Goal: Task Accomplishment & Management: Manage account settings

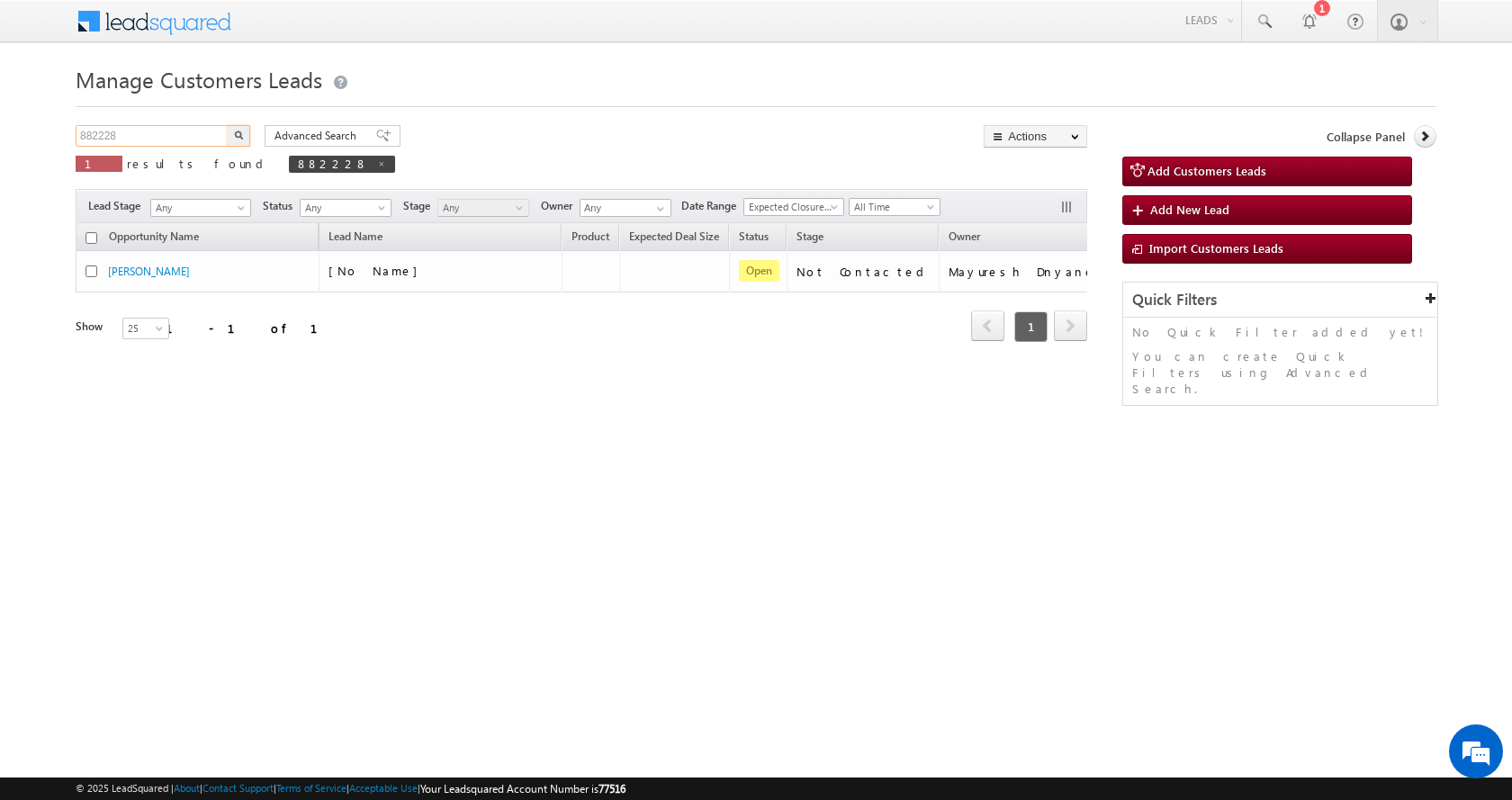
click at [105, 138] on input "882228" at bounding box center [152, 135] width 154 height 22
paste input "915269"
type input "915269"
click at [226, 125] on button "button" at bounding box center [238, 135] width 24 height 22
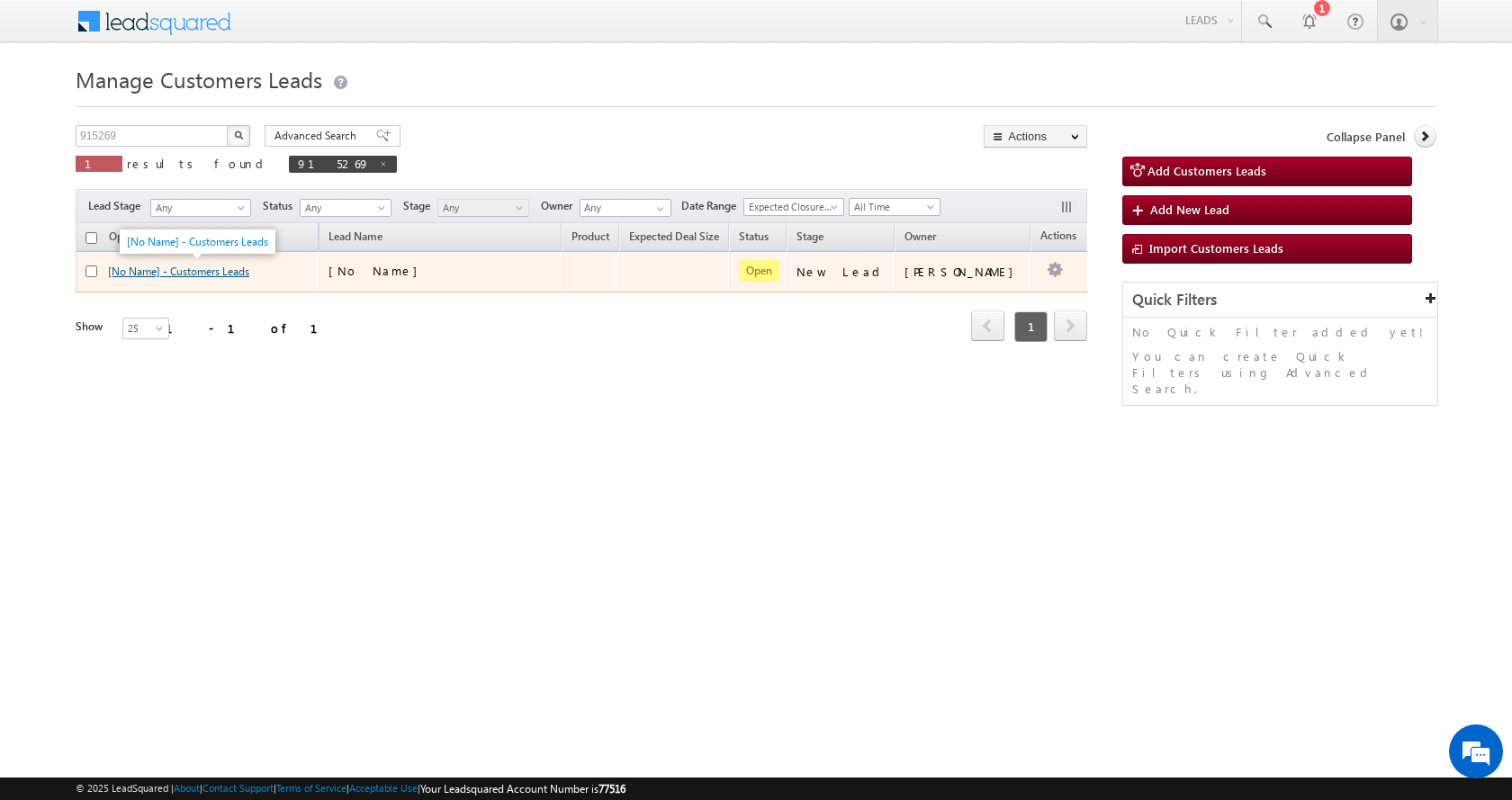
click at [200, 264] on link "[No Name] - Customers Leads" at bounding box center [178, 271] width 141 height 13
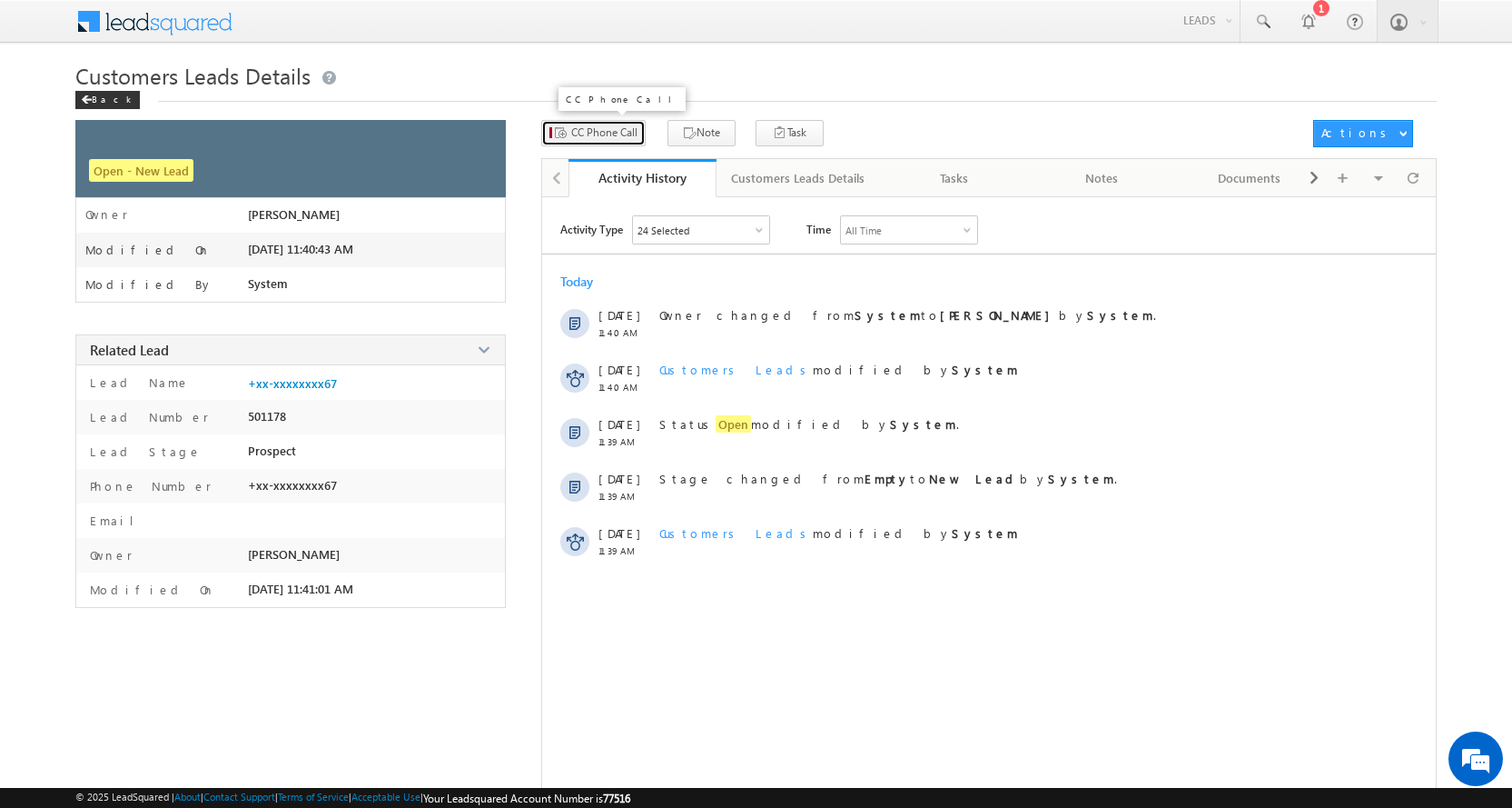
click at [582, 142] on button "CC Phone Call" at bounding box center [593, 133] width 104 height 27
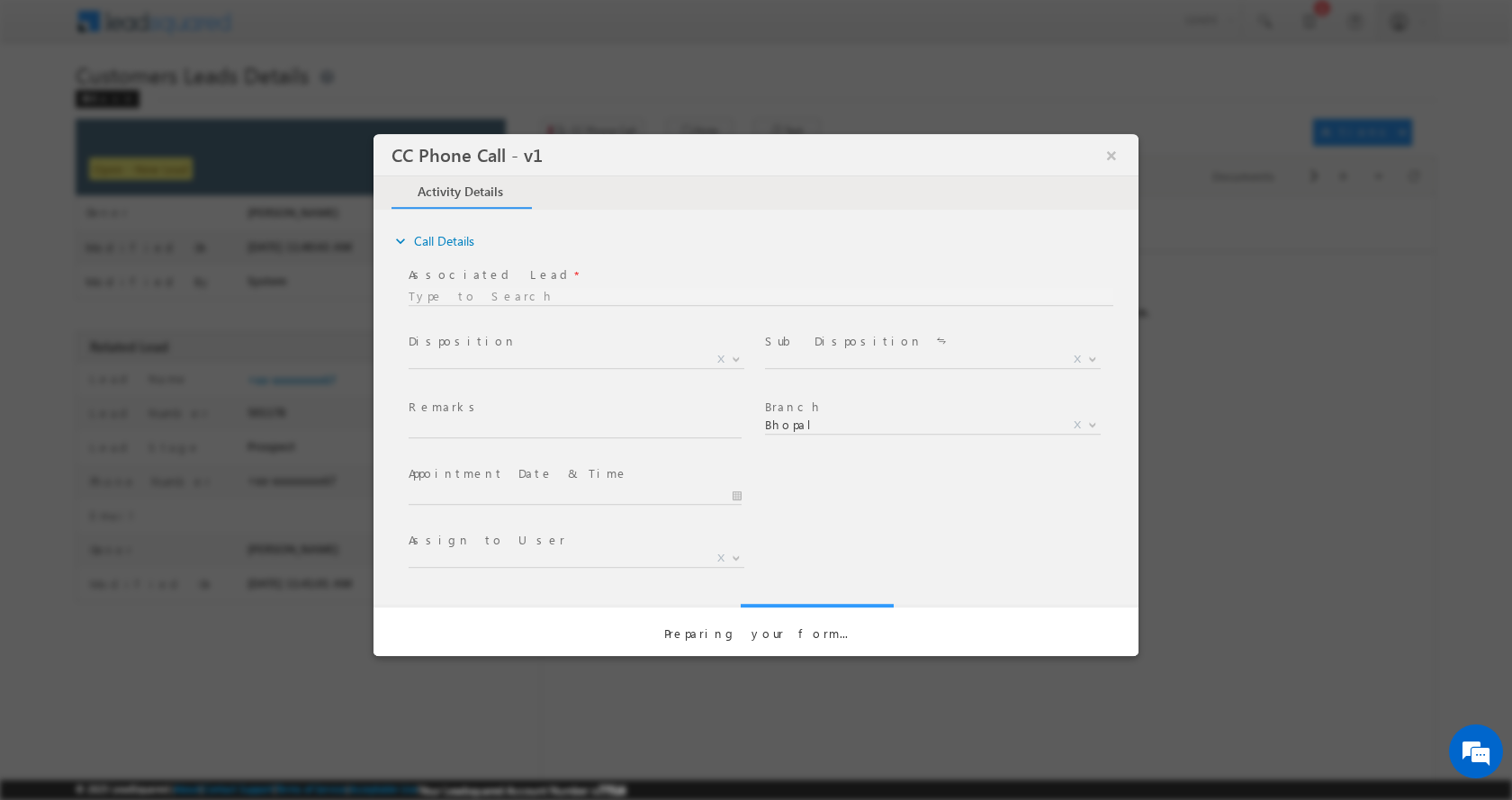
click at [1126, 154] on button "×" at bounding box center [1112, 153] width 30 height 33
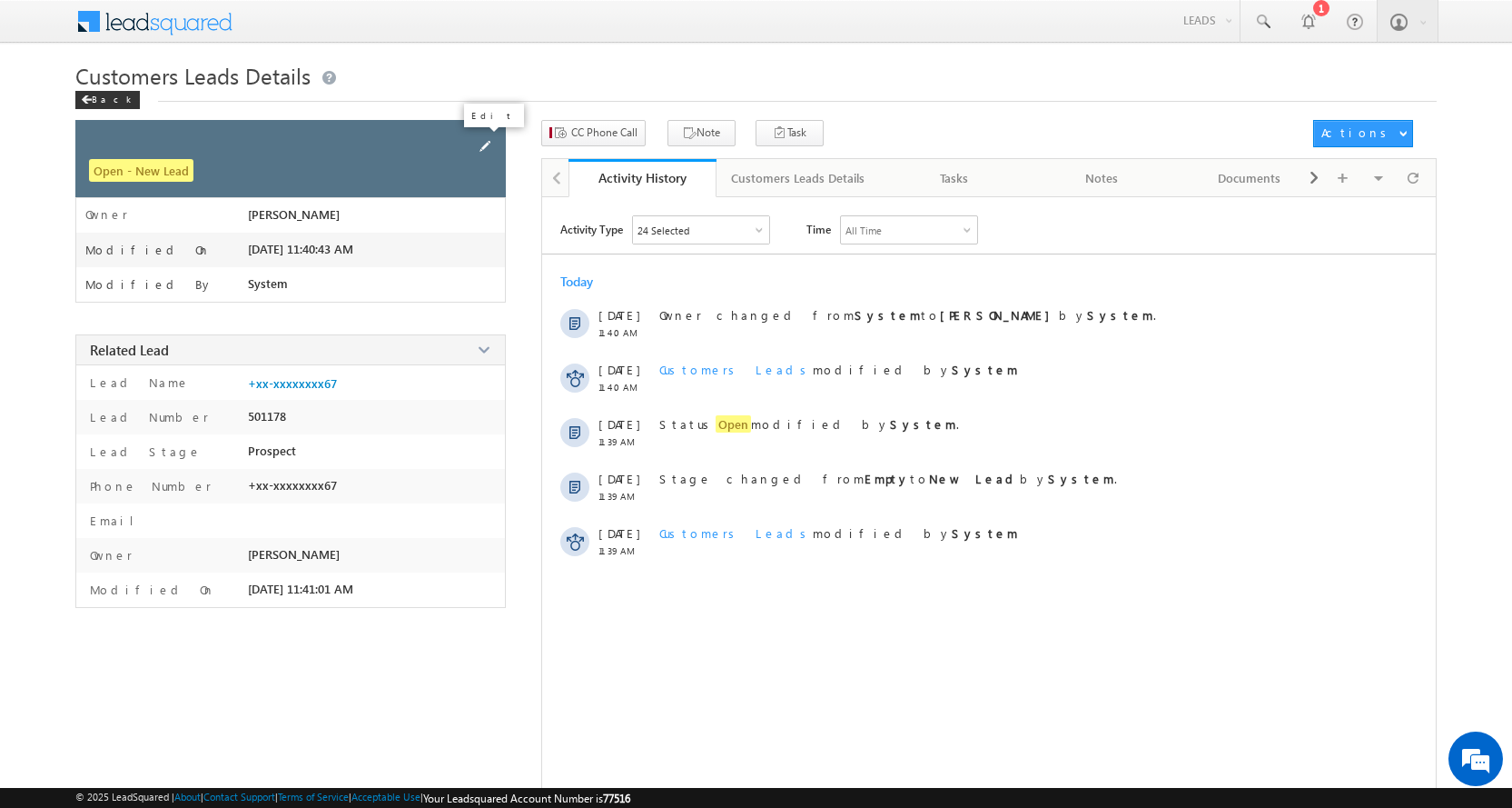
click at [483, 146] on span at bounding box center [485, 146] width 20 height 20
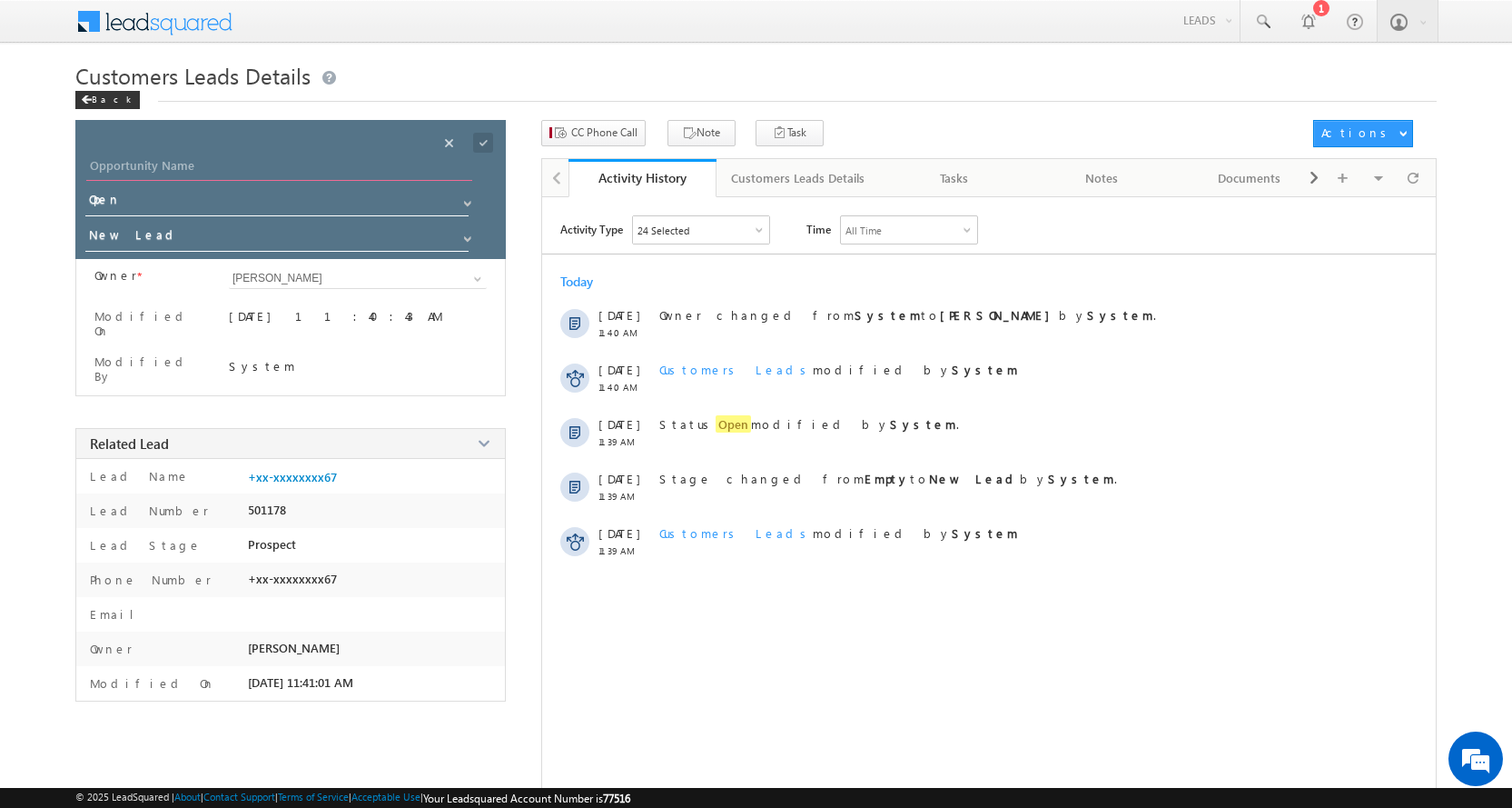
click at [164, 170] on input "Opportunity Name" at bounding box center [279, 168] width 386 height 26
paste input "ISHANT KUKREJA"
type input "ISHANT KUKREJA"
click at [461, 235] on span at bounding box center [467, 238] width 14 height 14
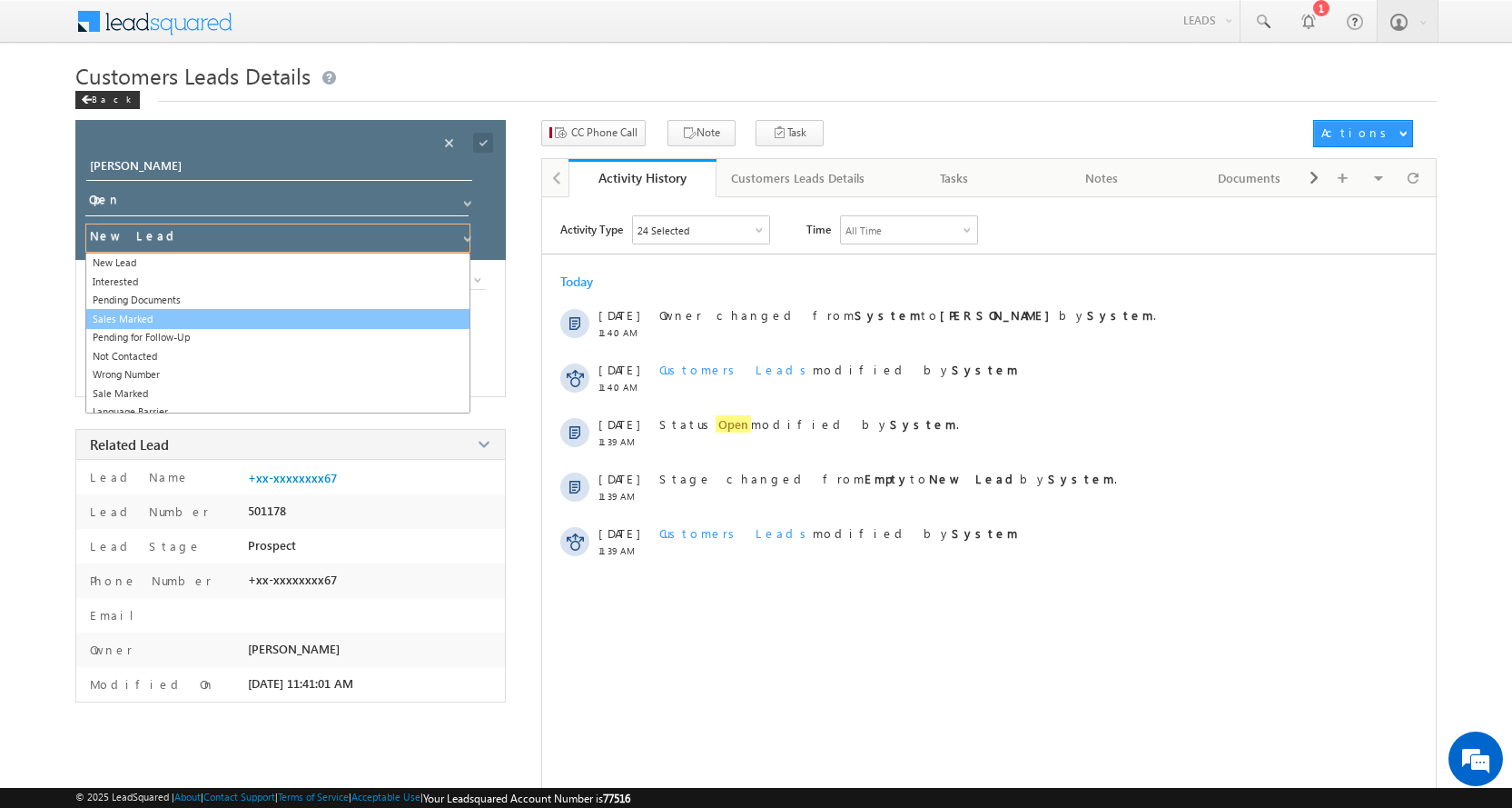
click at [150, 318] on link "Sales Marked" at bounding box center [277, 319] width 385 height 21
type input "Sales Marked"
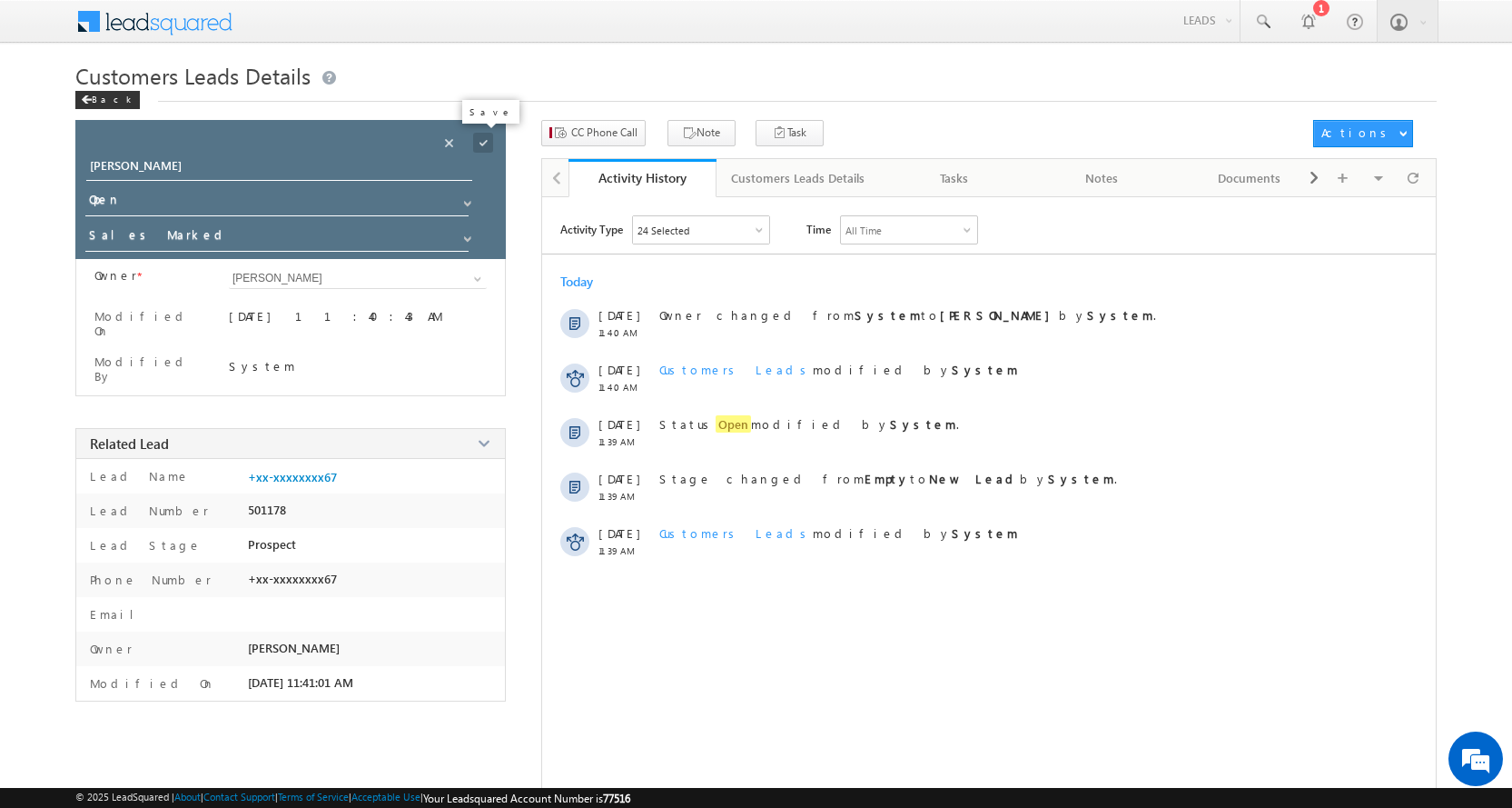
click at [482, 150] on span at bounding box center [483, 142] width 20 height 20
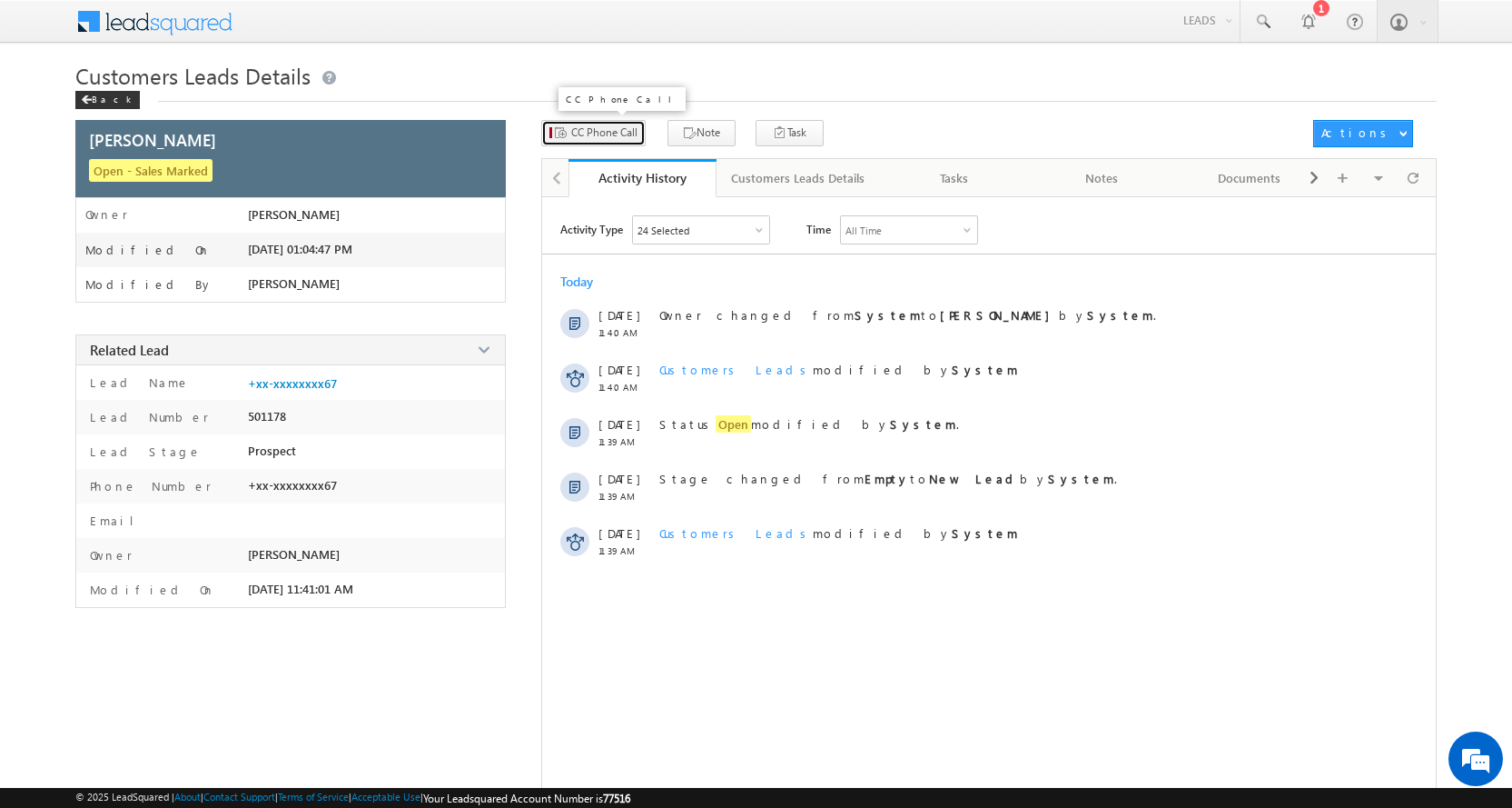
click at [632, 124] on span "CC Phone Call" at bounding box center [604, 132] width 66 height 16
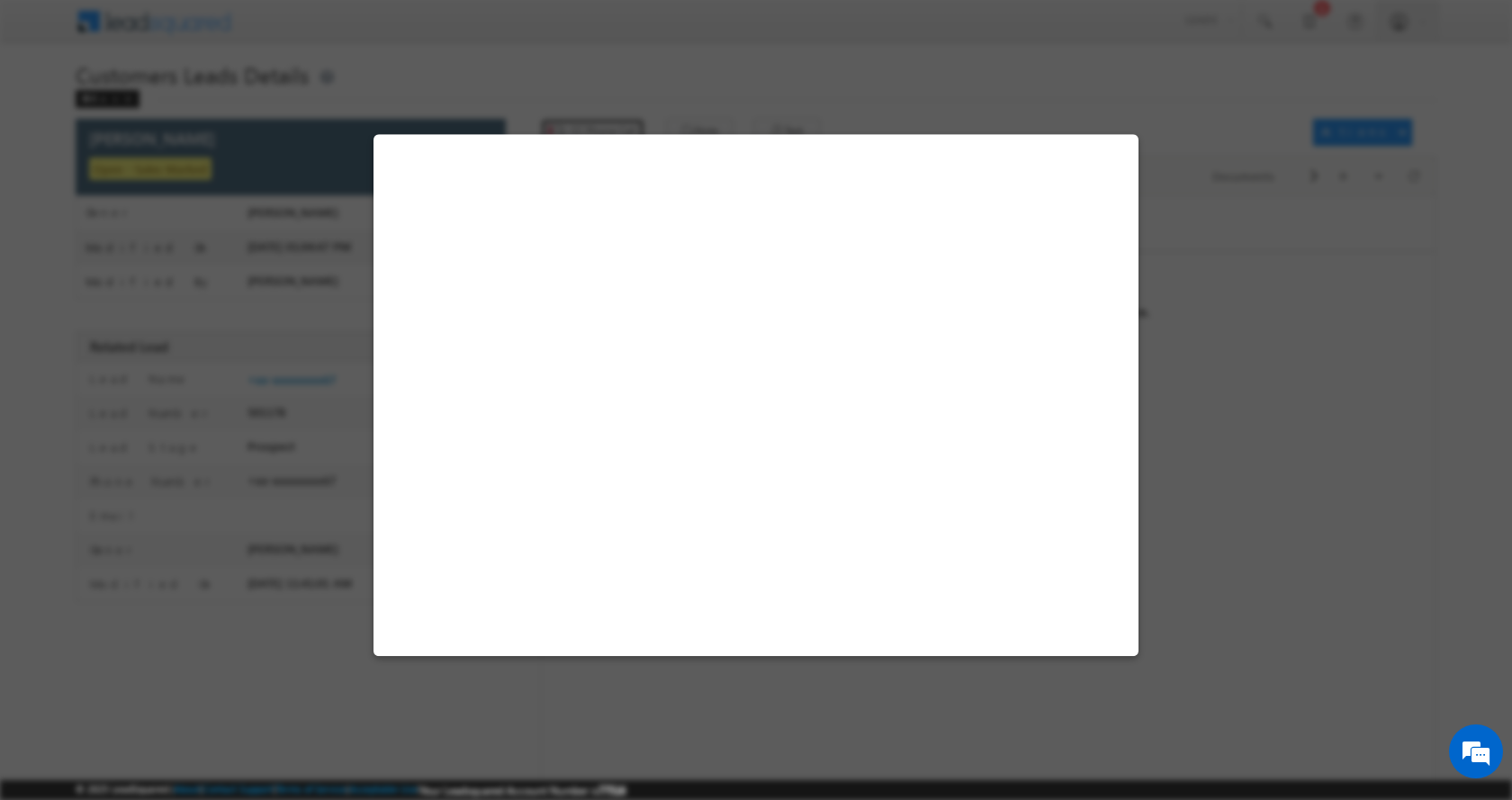
select select "Bhopal"
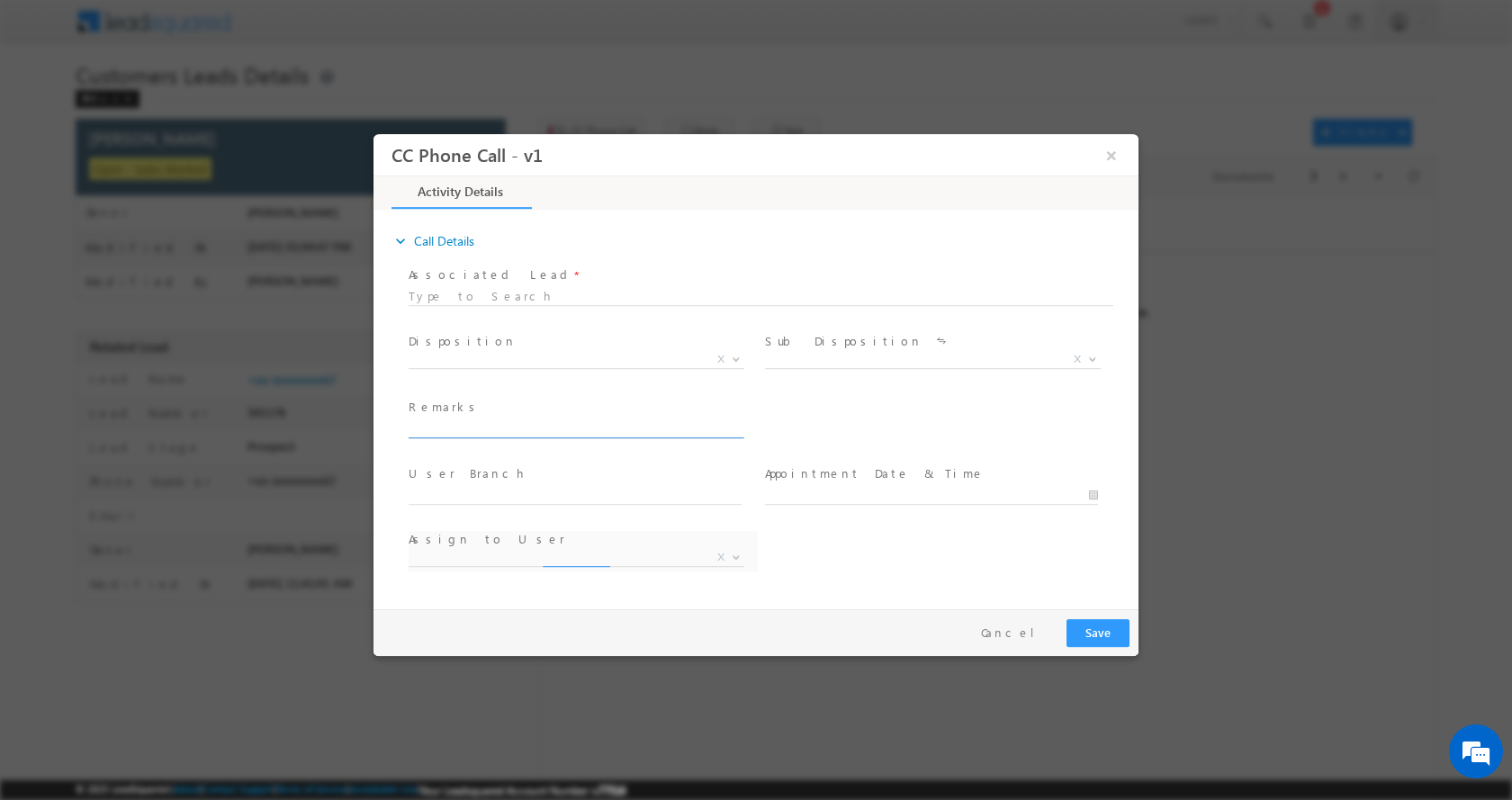
click at [490, 430] on input "text" at bounding box center [575, 428] width 333 height 18
paste input "[PERSON_NAME]-7415380567-PLOT CONSTRUCTION-PLOT PURCH-12 L- REG-AGE-[DEMOGRAPHI…"
type input "[PERSON_NAME]-7415380567-PLOT CONSTRUCTION-PLOT PURCH-12 L- REG-AGE-[DEMOGRAPHI…"
select select "[PERSON_NAME][EMAIL_ADDRESS][PERSON_NAME][DOMAIN_NAME]"
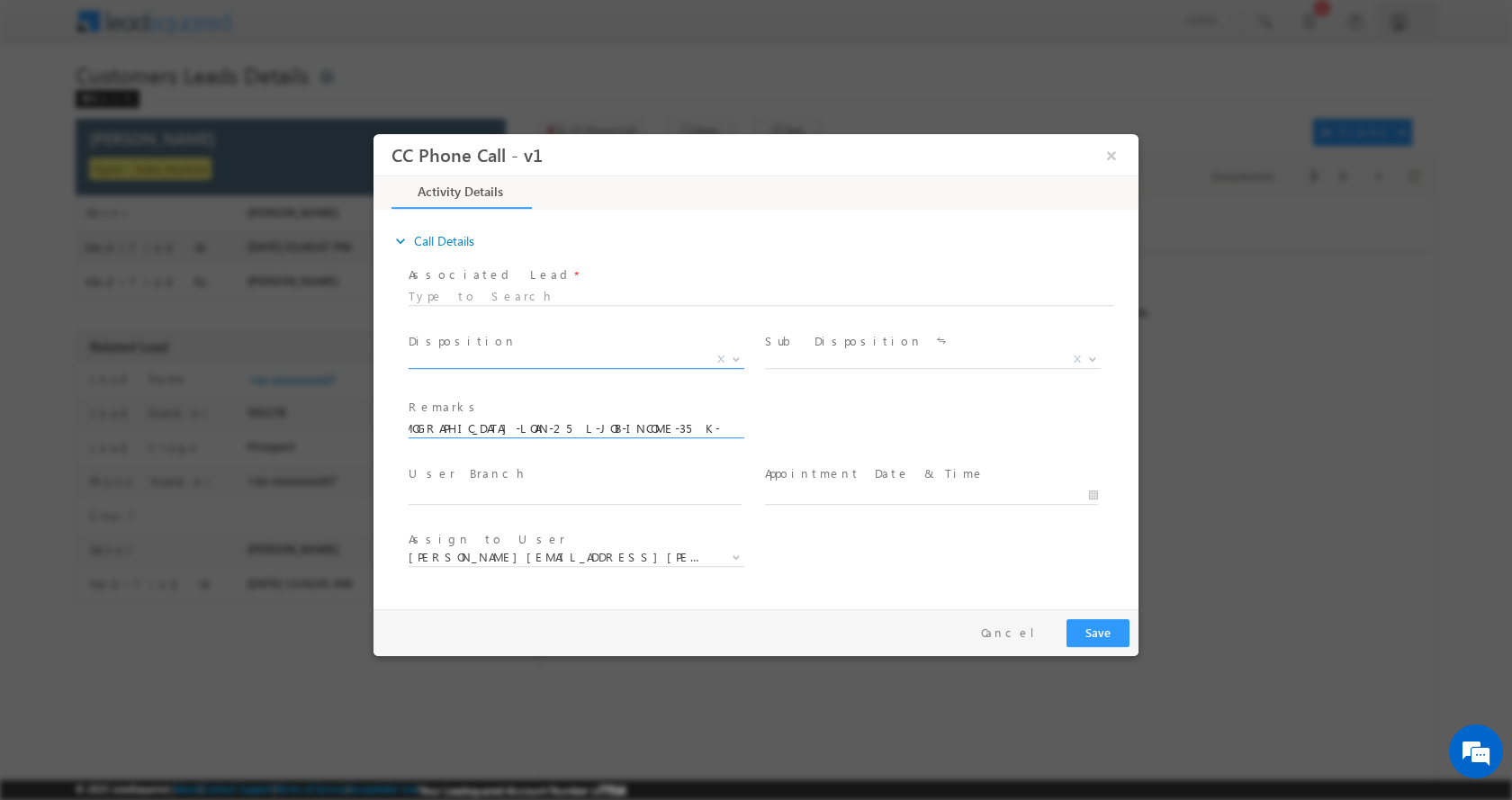
type input "[PERSON_NAME]-7415380567-PLOT CONSTRUCTION-PLOT PURCH-12 L- REG-AGE-[DEMOGRAPHI…"
click at [735, 356] on b at bounding box center [736, 357] width 10 height 7
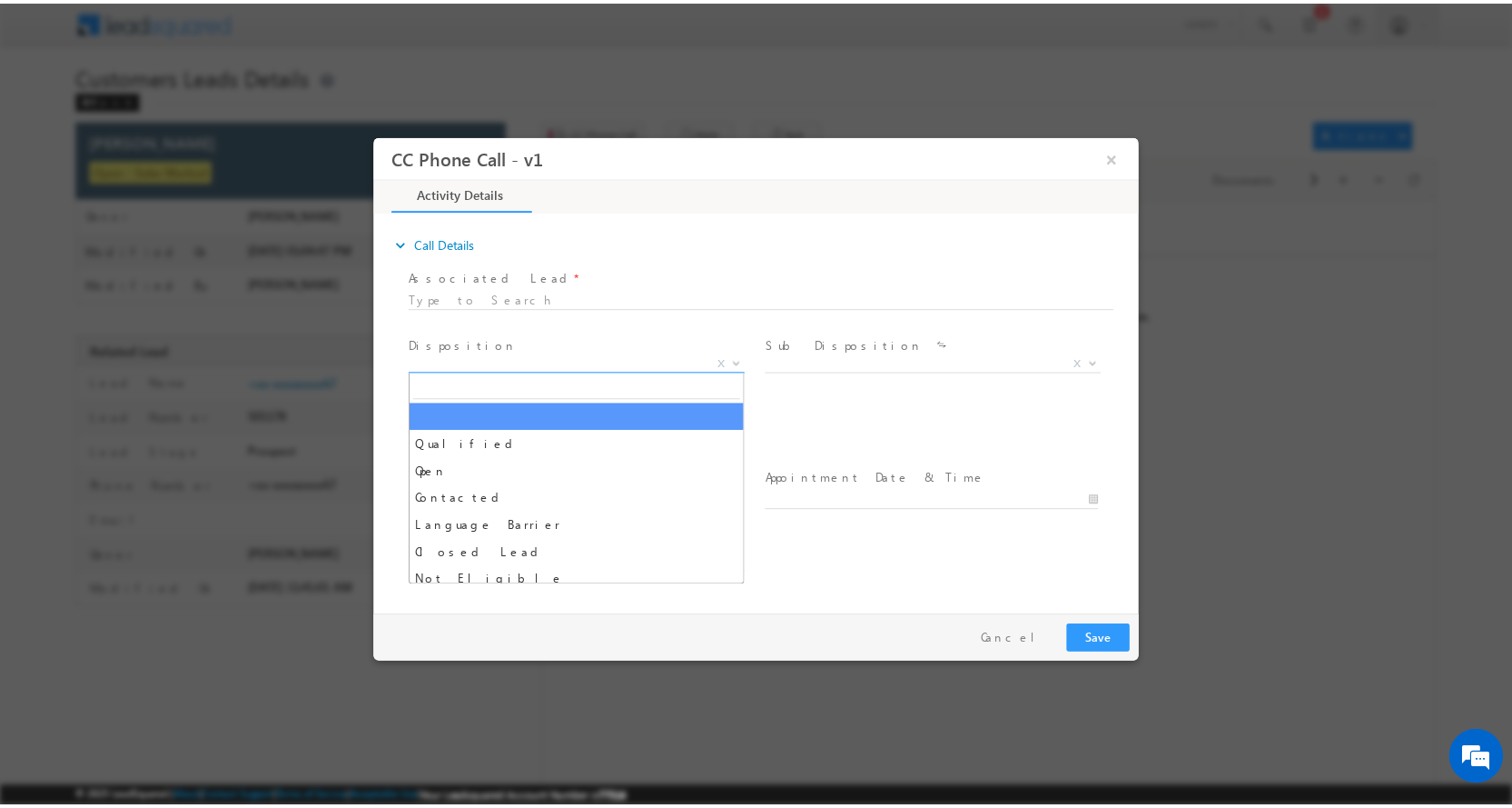
scroll to position [0, 0]
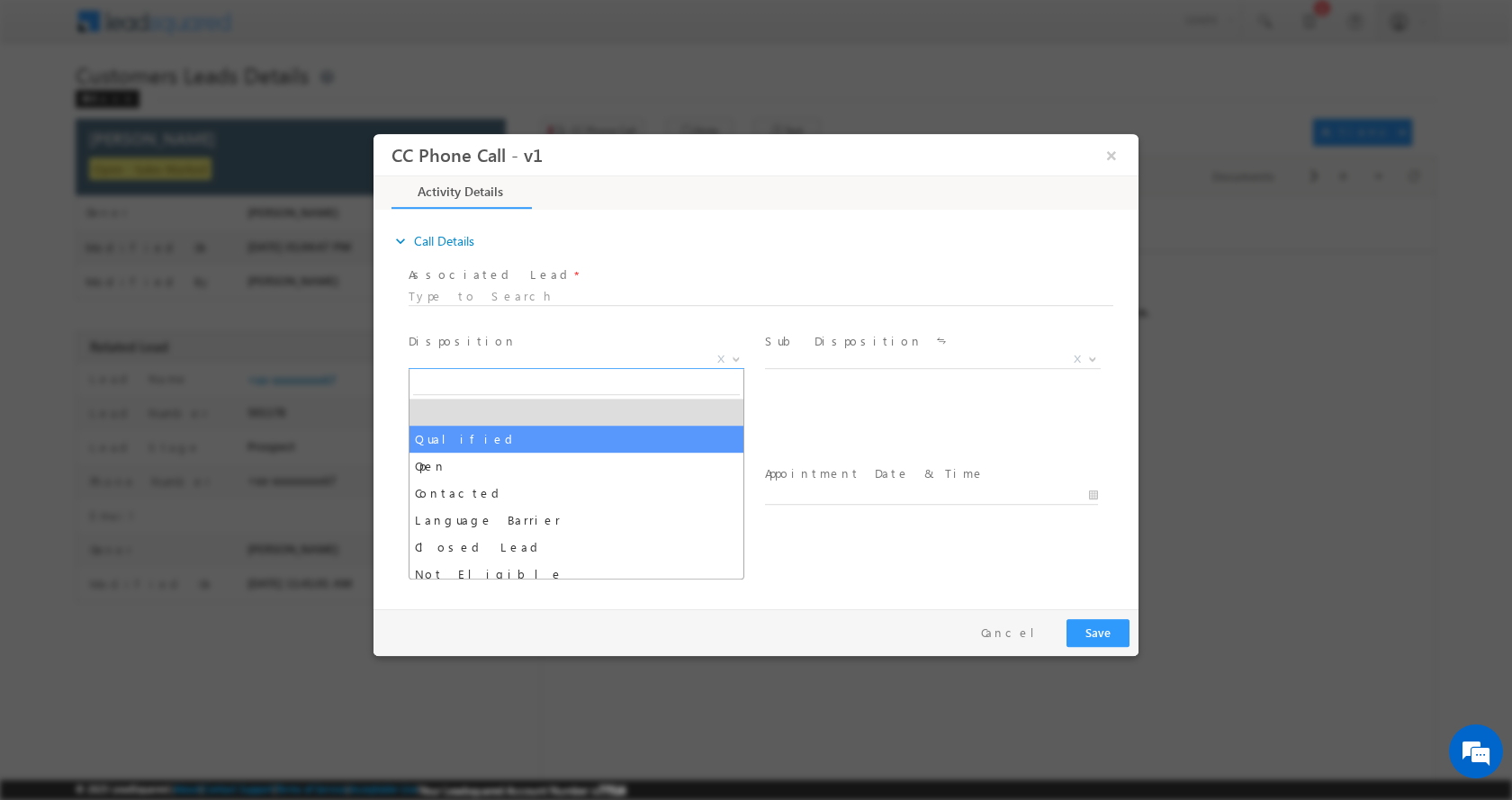
select select "Qualified"
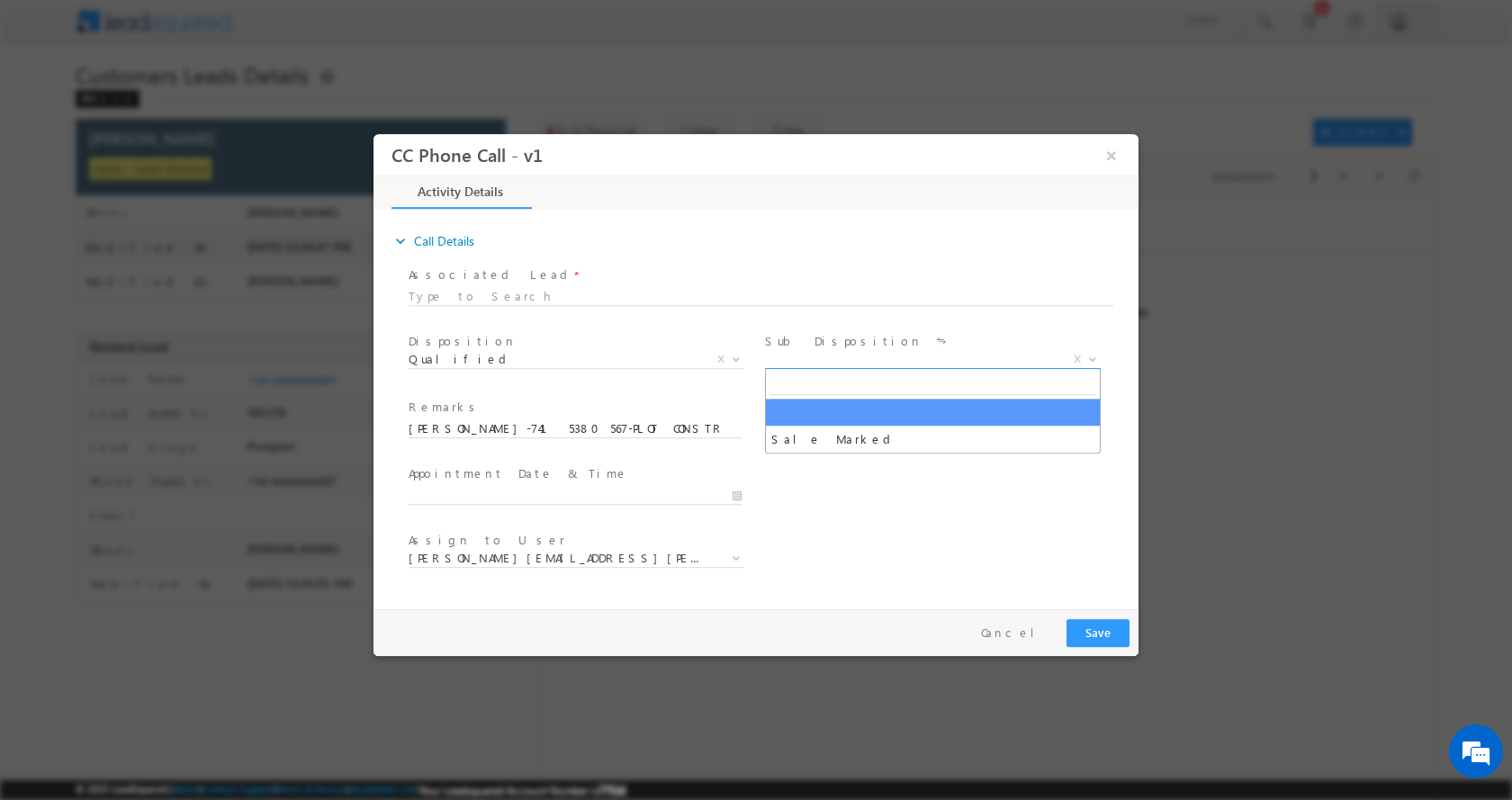
click at [1097, 363] on span at bounding box center [1090, 358] width 18 height 24
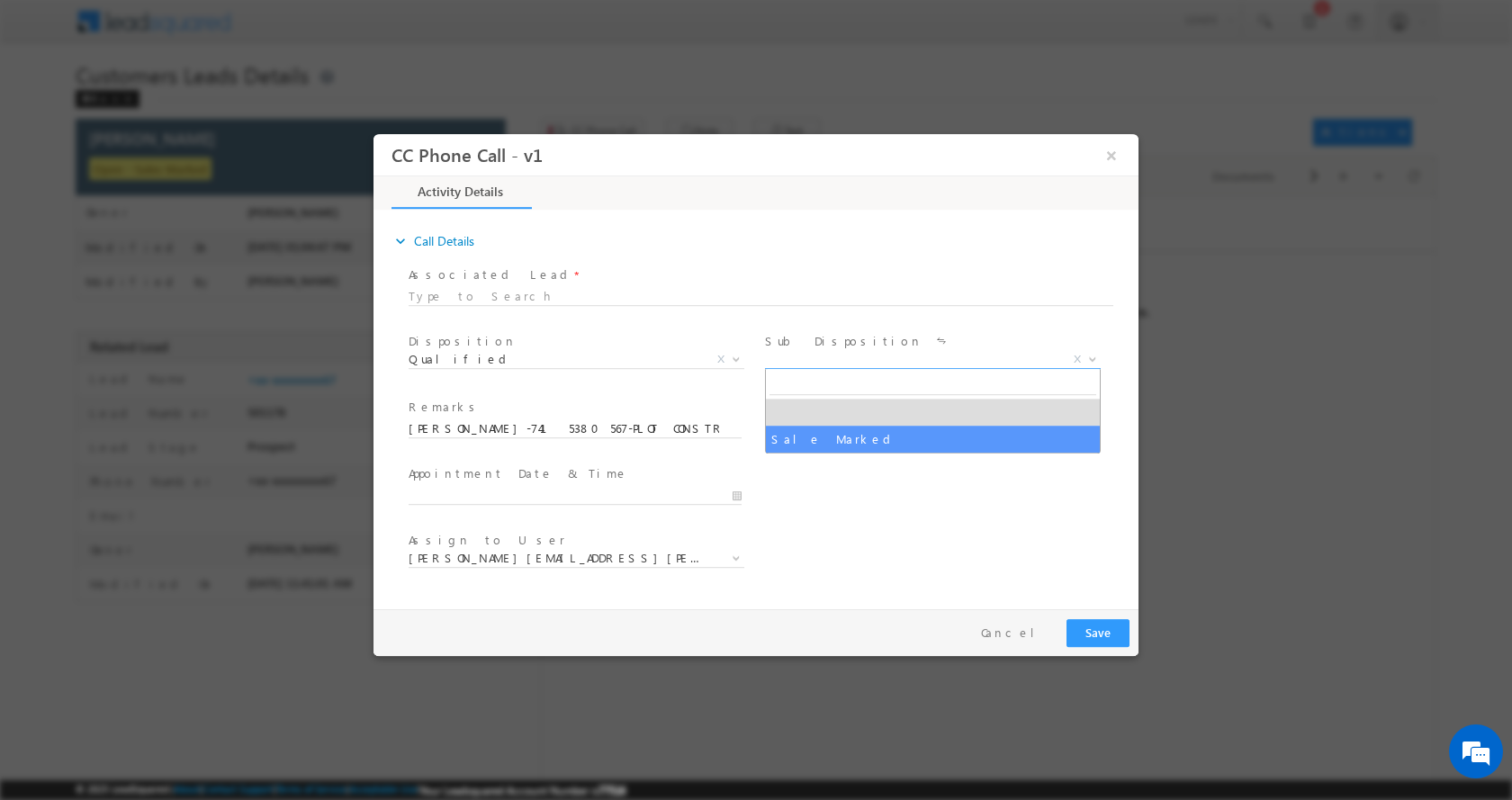
select select "Sale Marked"
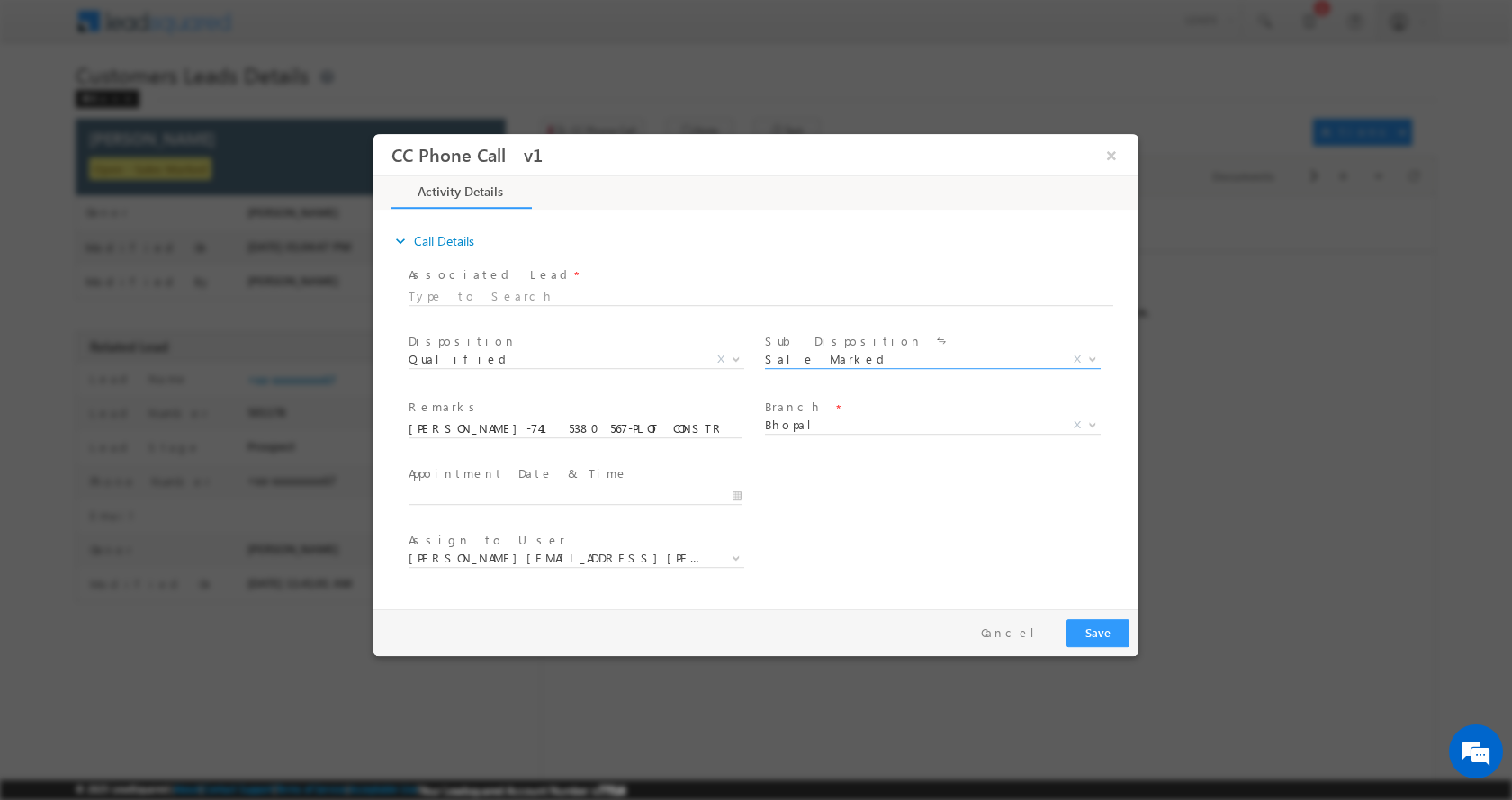
click at [742, 499] on div at bounding box center [582, 493] width 349 height 22
click at [740, 495] on input "09/22/2025 1:00 PM" at bounding box center [575, 494] width 333 height 18
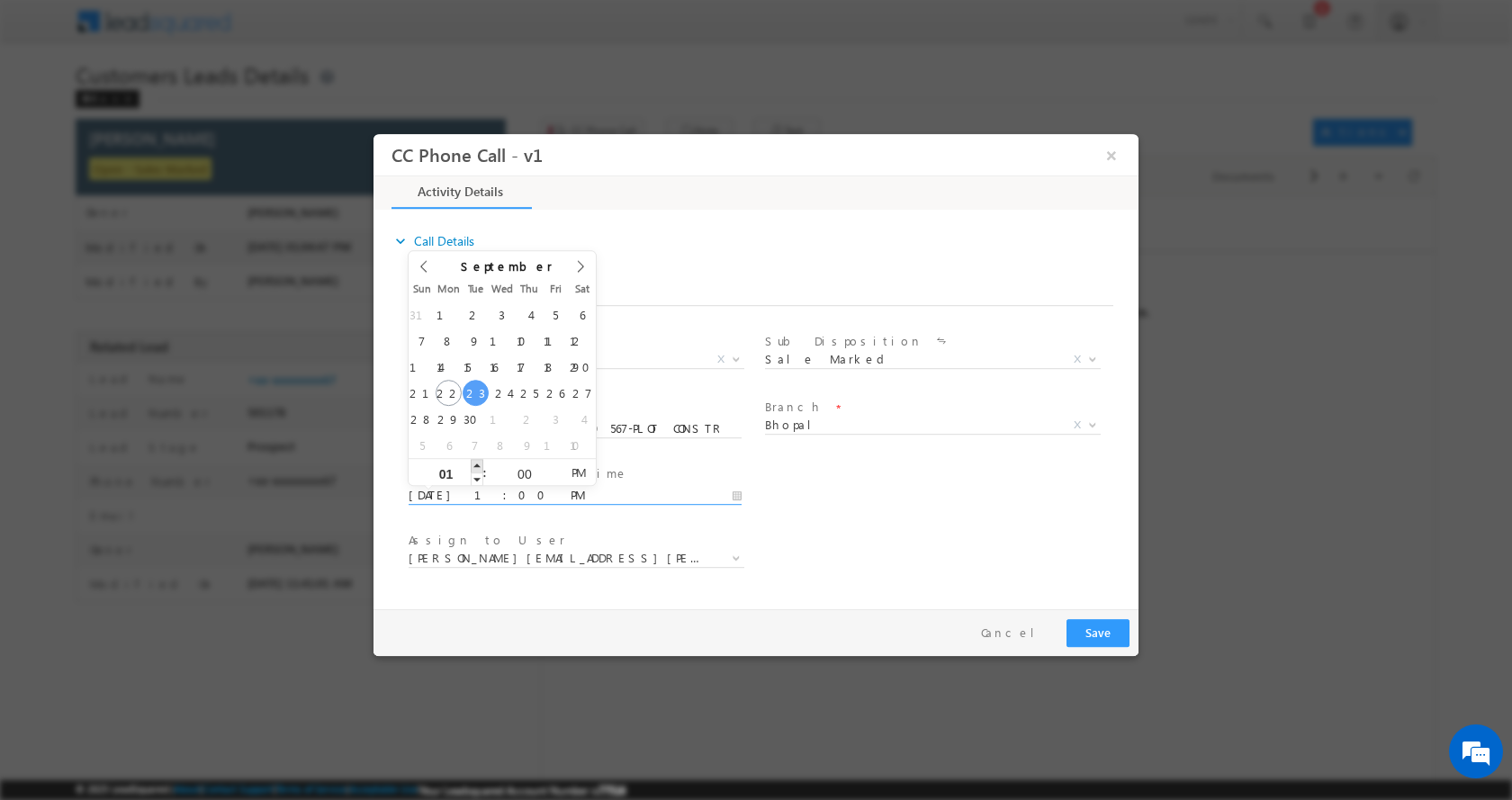
type input "09/23/2025 2:00 PM"
type input "02"
click at [477, 467] on span at bounding box center [476, 465] width 12 height 13
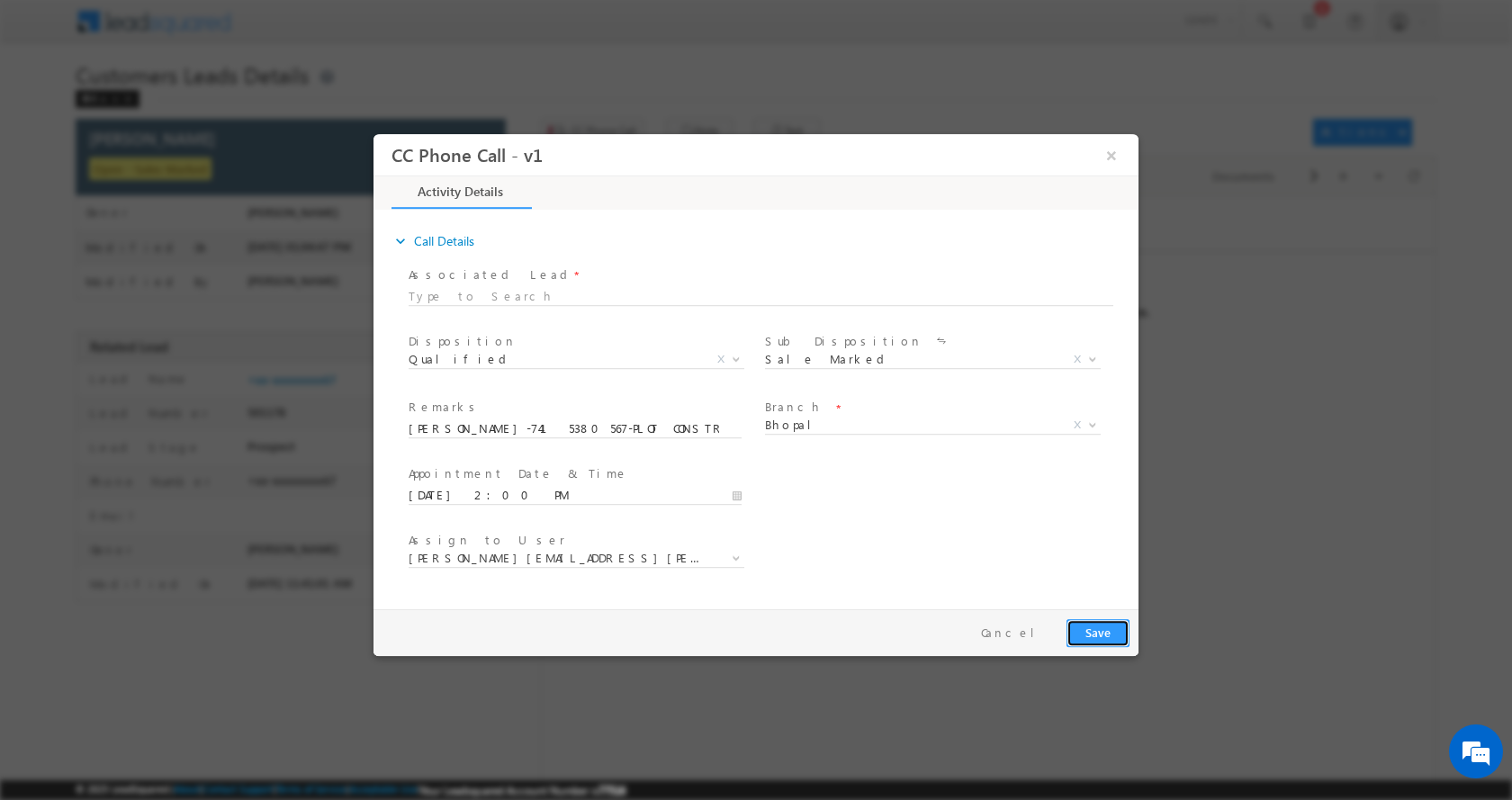
click at [1082, 630] on button "Save" at bounding box center [1097, 631] width 63 height 27
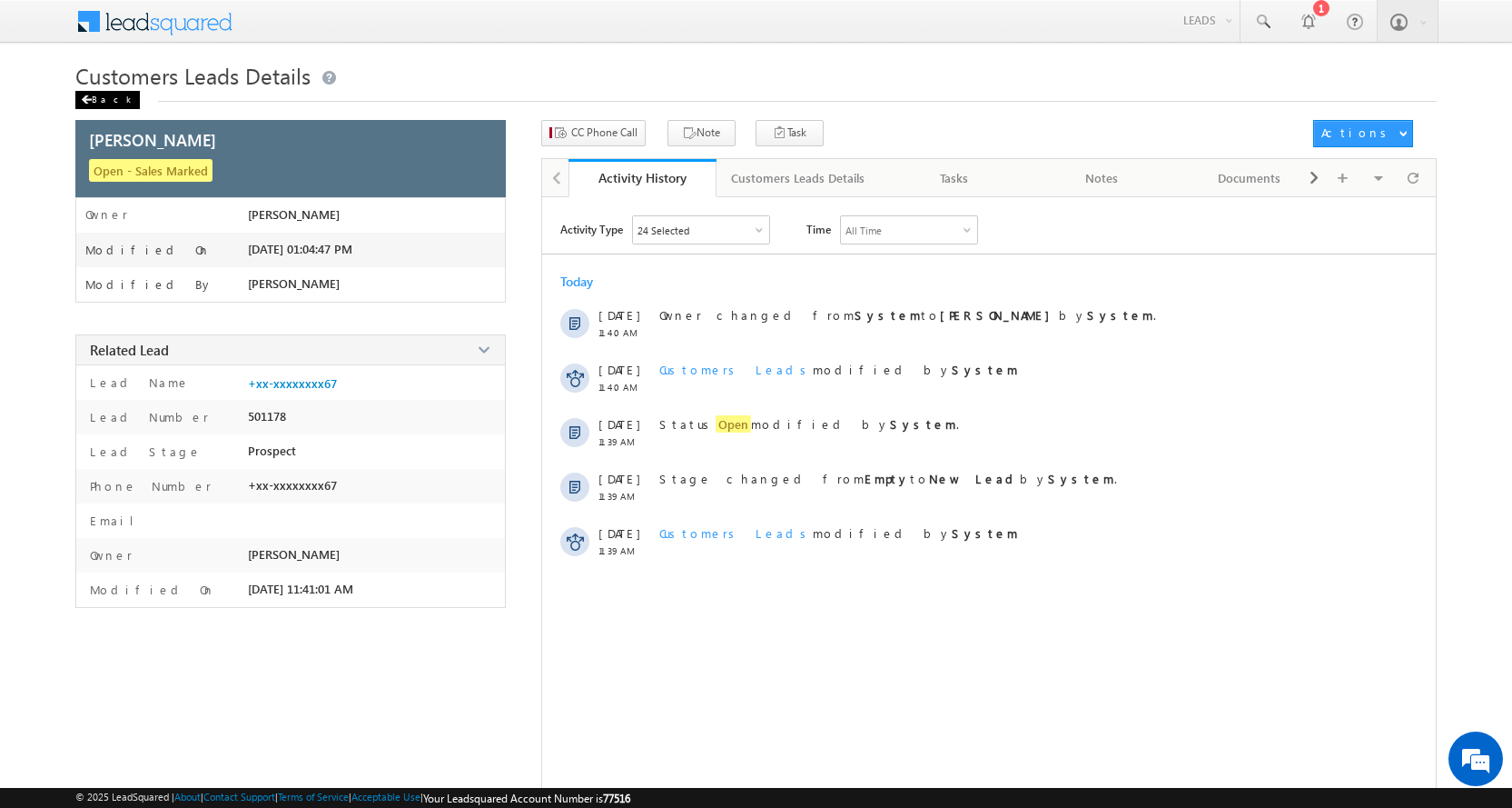
click at [82, 99] on span at bounding box center [86, 100] width 11 height 10
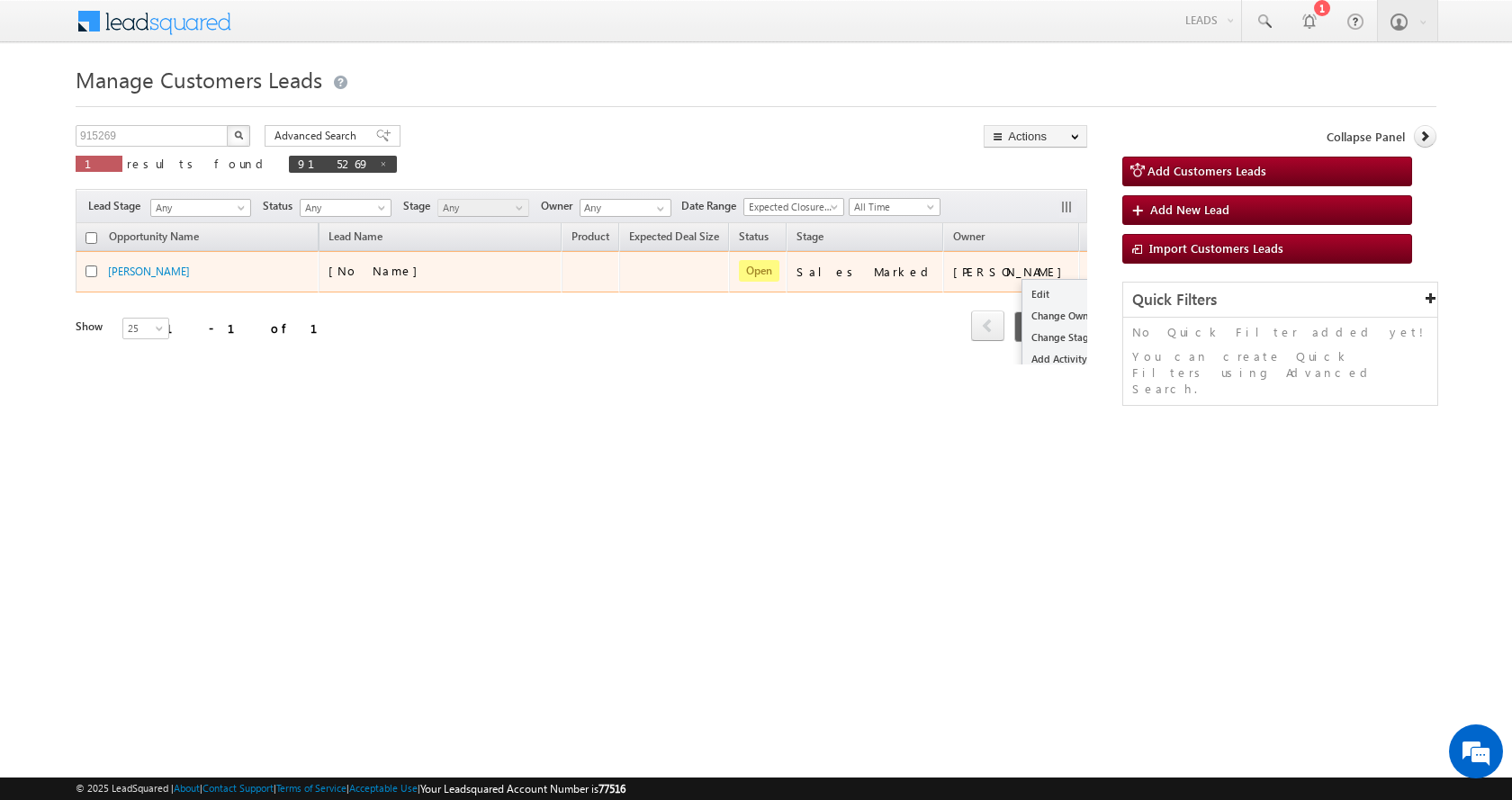
click at [1022, 281] on ul "Edit Change Owner Change Stage Add Activity Add Task Delete" at bounding box center [1067, 348] width 92 height 138
click at [1023, 284] on link "Edit" at bounding box center [1067, 293] width 90 height 22
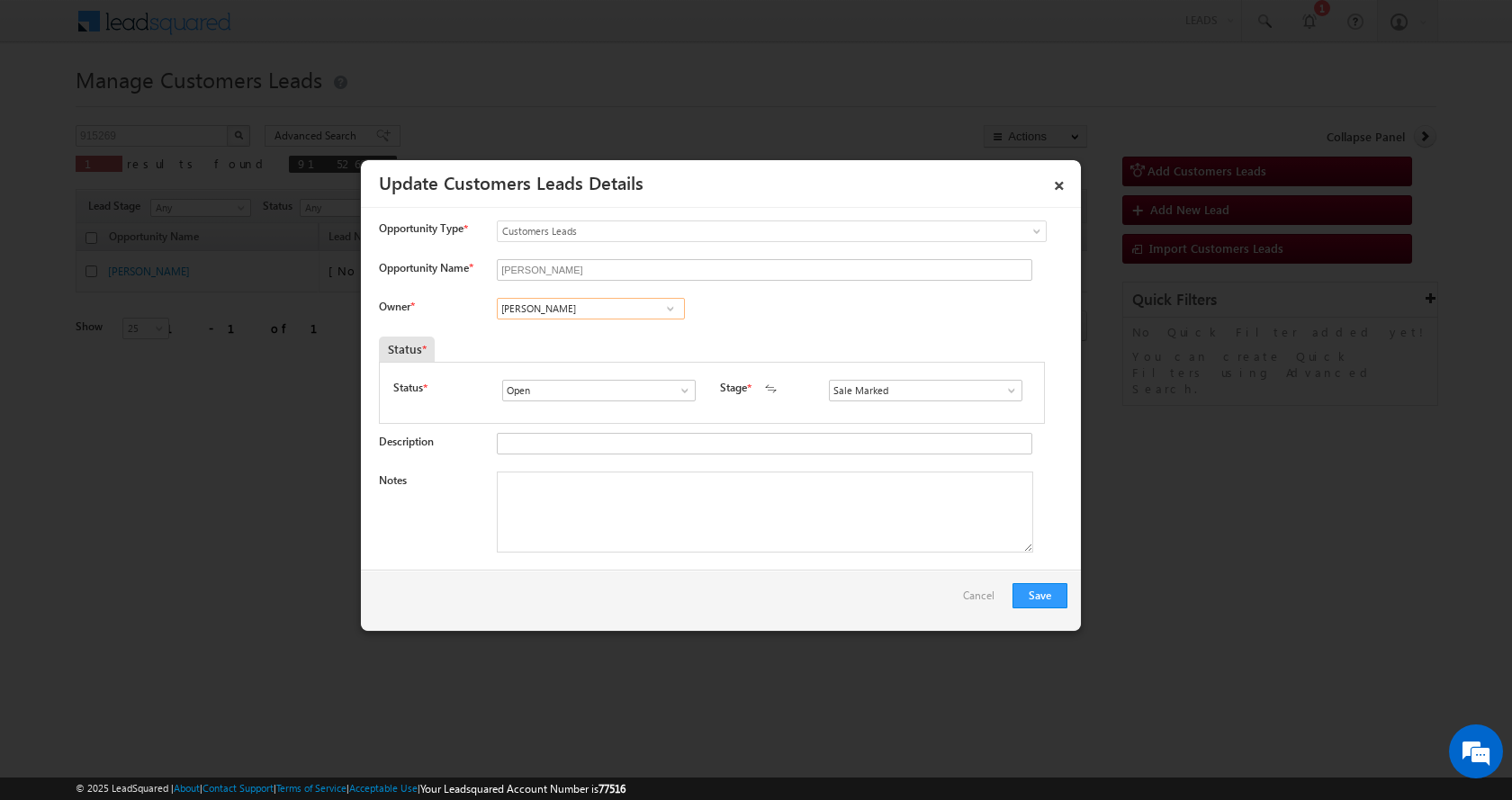
click at [545, 311] on input "[PERSON_NAME]" at bounding box center [591, 309] width 188 height 22
paste input "[PERSON_NAME]"
click at [607, 337] on span "[PERSON_NAME][EMAIL_ADDRESS][DOMAIN_NAME]" at bounding box center [584, 343] width 162 height 13
type input "[PERSON_NAME]"
click at [615, 505] on textarea "Notes" at bounding box center [765, 512] width 536 height 81
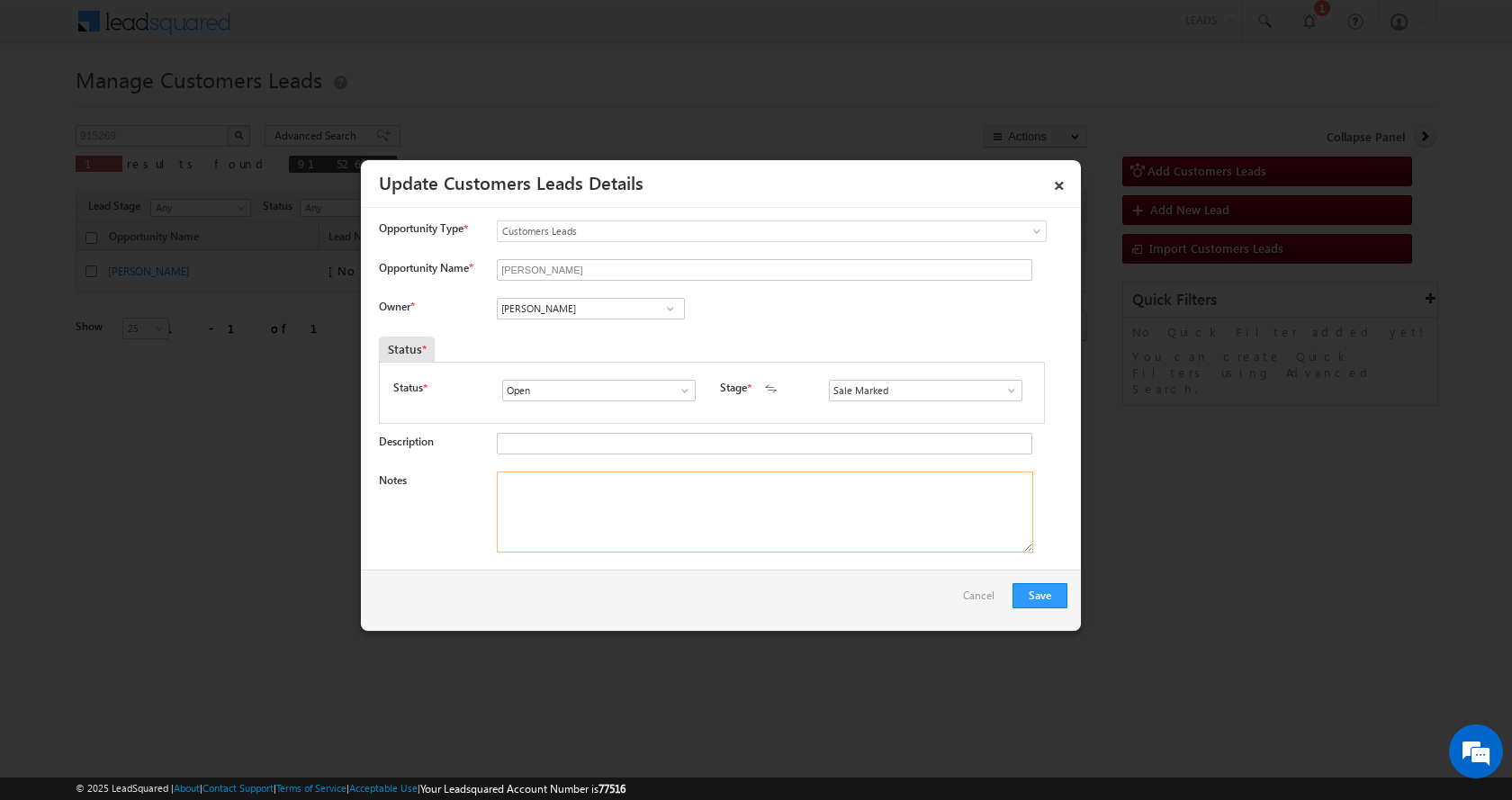
paste textarea "[PERSON_NAME]-7415380567-PLOT CONSTRUCTION-PLOT PURCH-12 L- REG-AGE-[DEMOGRAPHI…"
type textarea "[PERSON_NAME]-7415380567-PLOT CONSTRUCTION-PLOT PURCH-12 L- REG-AGE-[DEMOGRAPHI…"
click at [1044, 596] on button "Save" at bounding box center [1040, 596] width 55 height 26
